Goal: Task Accomplishment & Management: Complete application form

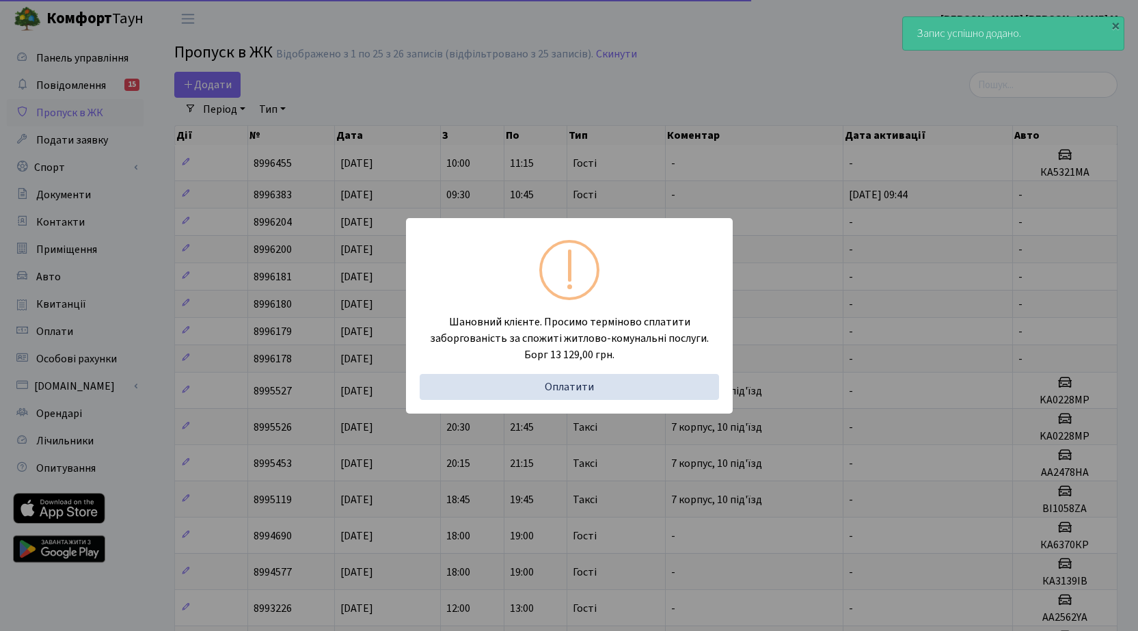
select select "25"
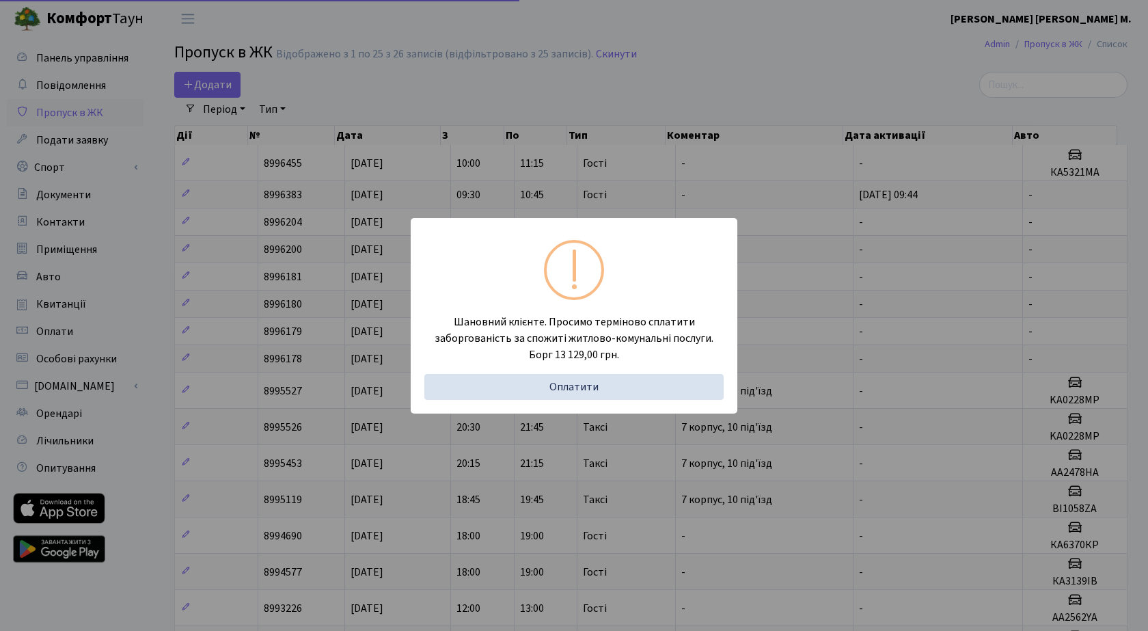
select select "25"
click at [379, 76] on div "Шановний клієнте. Просимо терміново сплатити заборгованість за спожиті житлово-…" at bounding box center [569, 315] width 1138 height 631
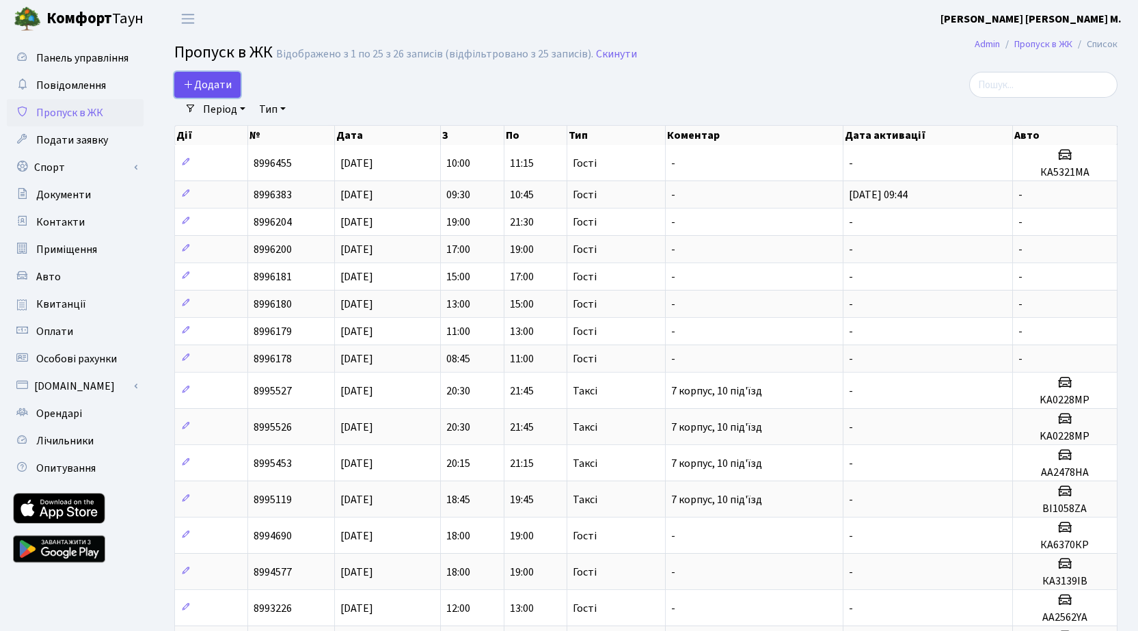
click at [221, 87] on span "Додати" at bounding box center [207, 84] width 49 height 15
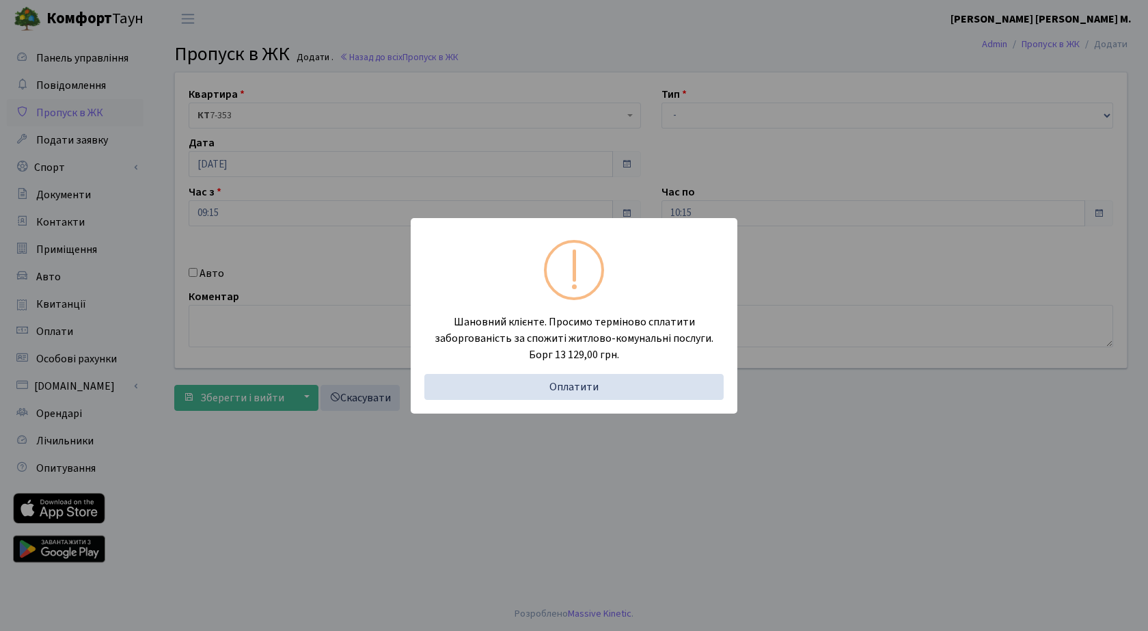
click at [685, 118] on div "Шановний клієнте. Просимо терміново сплатити заборгованість за спожиті житлово-…" at bounding box center [574, 315] width 1148 height 631
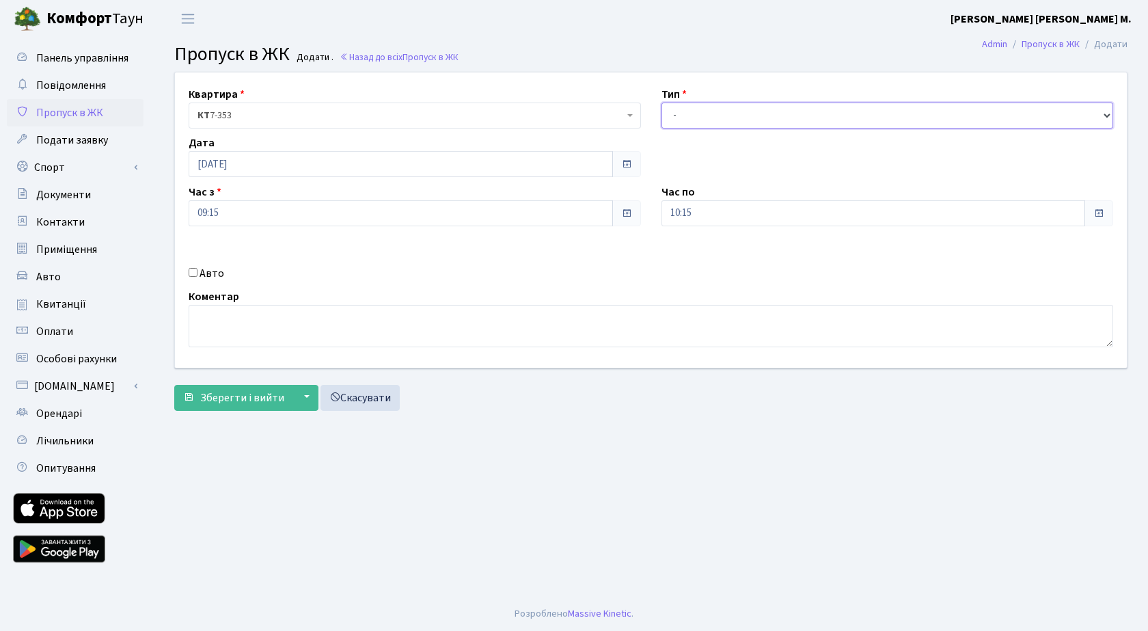
click at [687, 117] on select "- Доставка Таксі Гості Сервіс" at bounding box center [887, 115] width 452 height 26
select select "3"
click at [661, 102] on select "- Доставка Таксі Гості Сервіс" at bounding box center [887, 115] width 452 height 26
click at [248, 395] on span "Зберегти і вийти" at bounding box center [242, 397] width 84 height 15
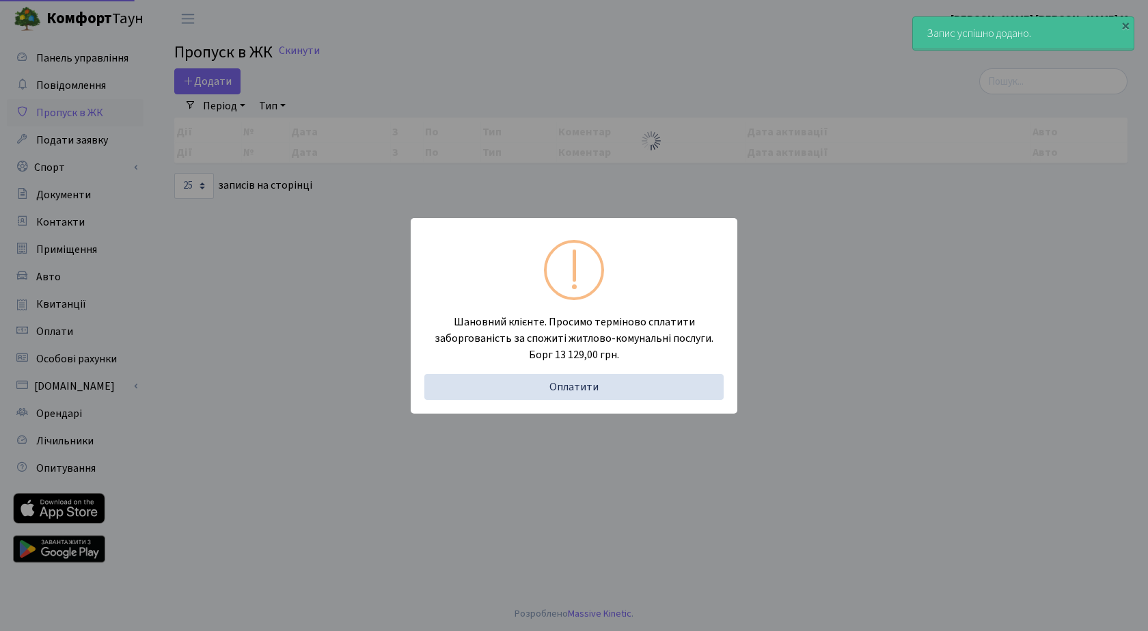
select select "25"
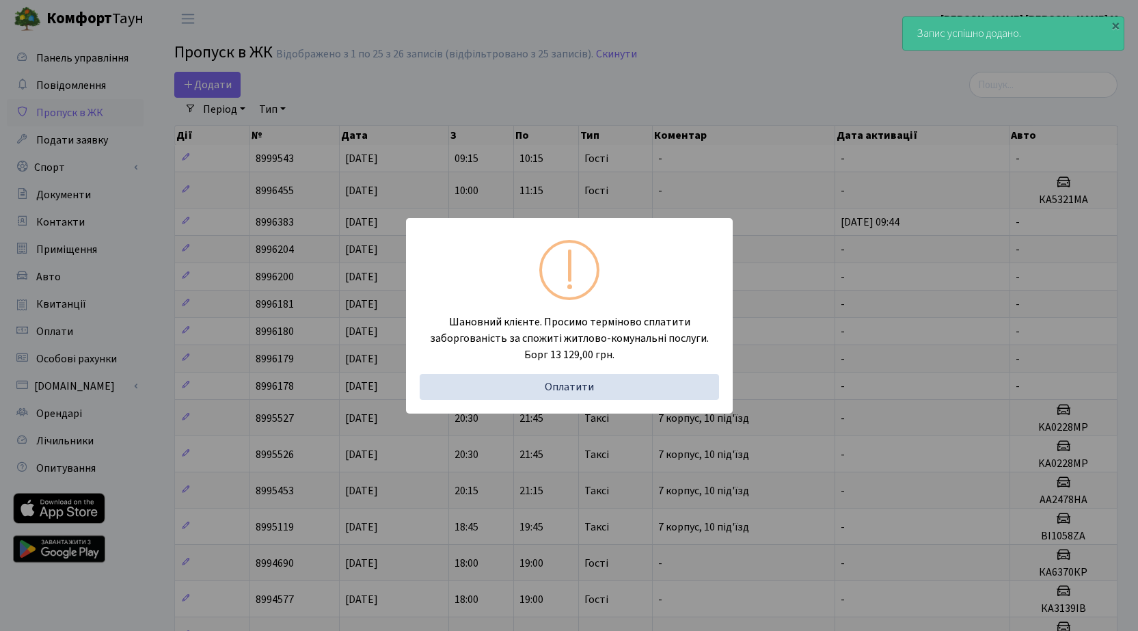
click at [430, 64] on div "Шановний клієнте. Просимо терміново сплатити заборгованість за спожиті житлово-…" at bounding box center [569, 315] width 1138 height 631
